Goal: Register for event/course

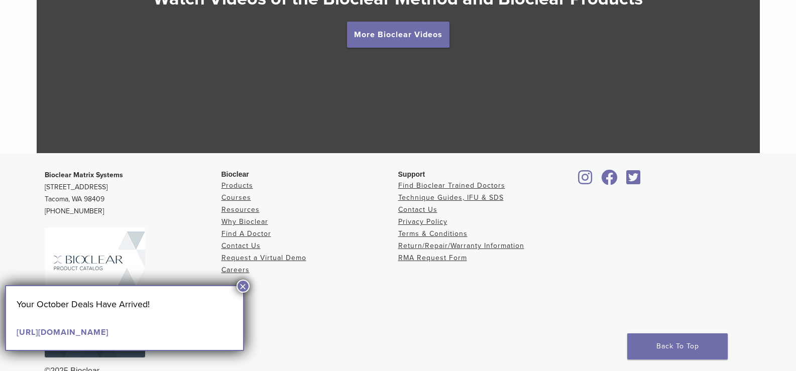
scroll to position [1932, 0]
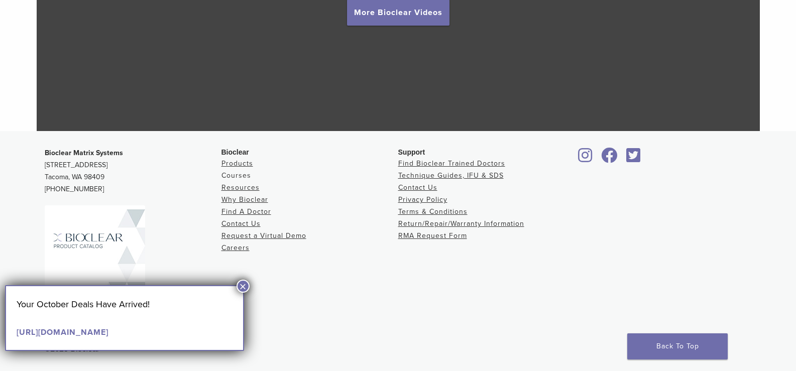
click at [246, 176] on link "Courses" at bounding box center [236, 175] width 30 height 9
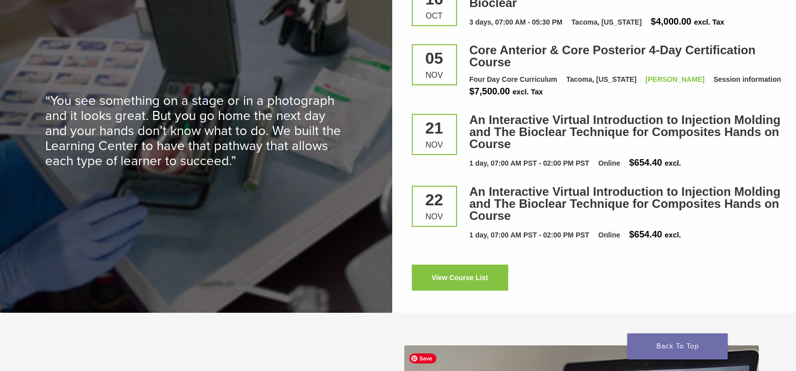
scroll to position [1255, 0]
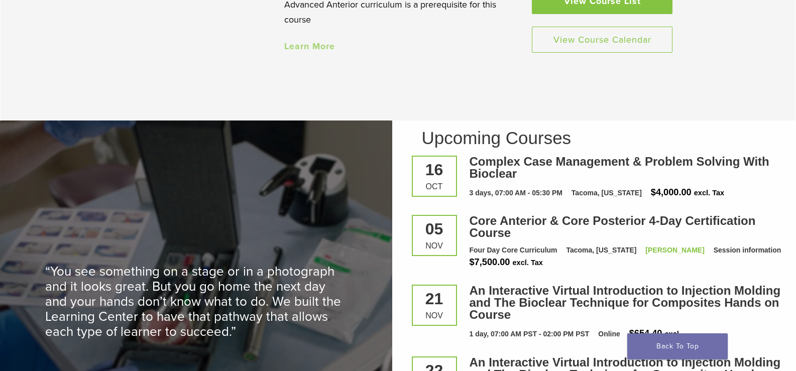
click at [535, 11] on link "View Course List" at bounding box center [602, 1] width 141 height 26
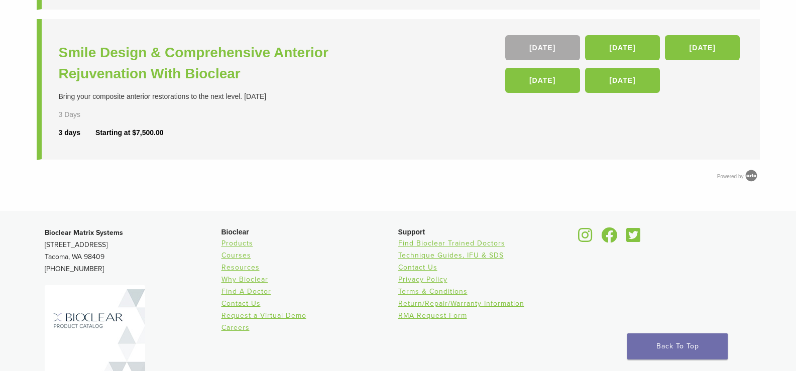
scroll to position [602, 0]
